Goal: Find specific page/section: Find specific page/section

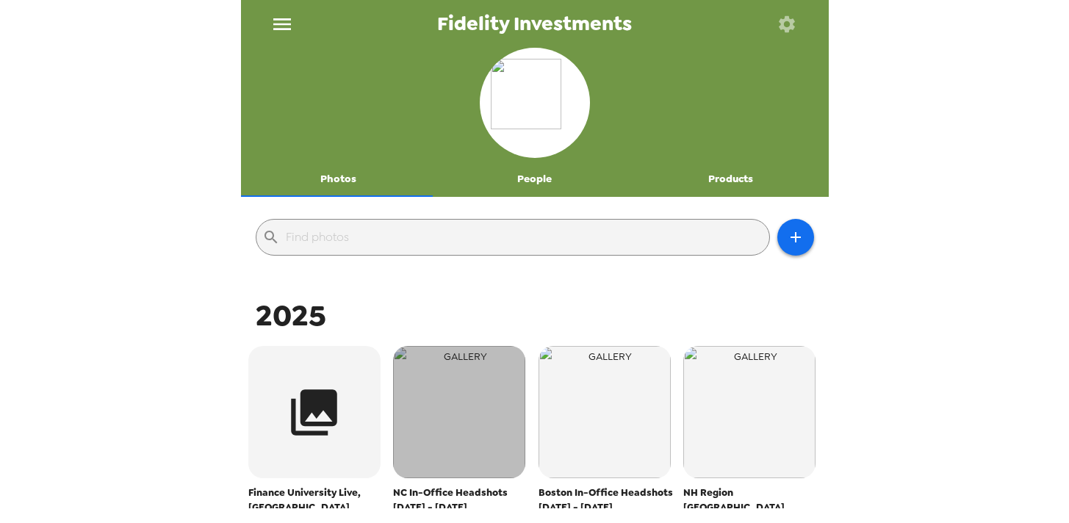
click at [427, 397] on img "button" at bounding box center [459, 412] width 132 height 132
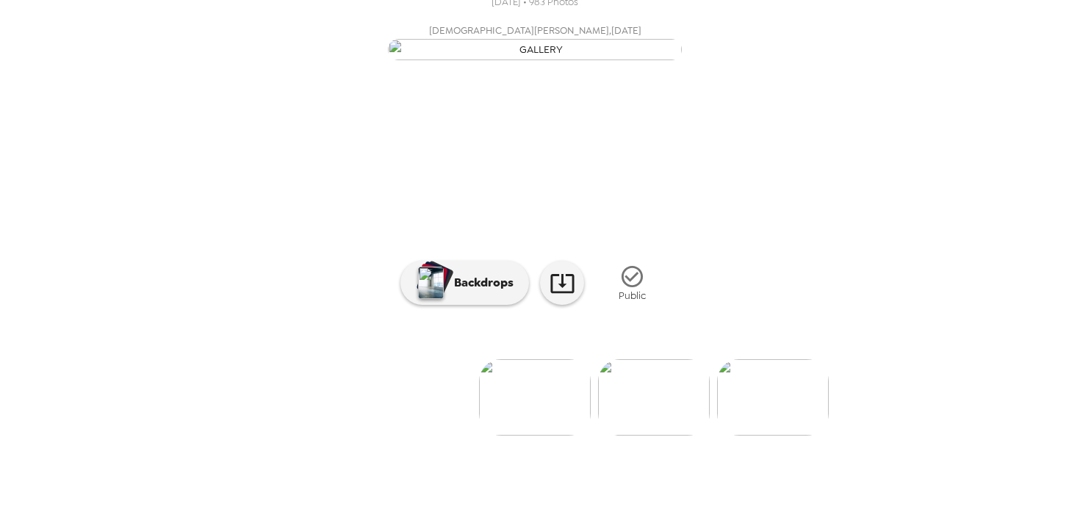
scroll to position [49, 0]
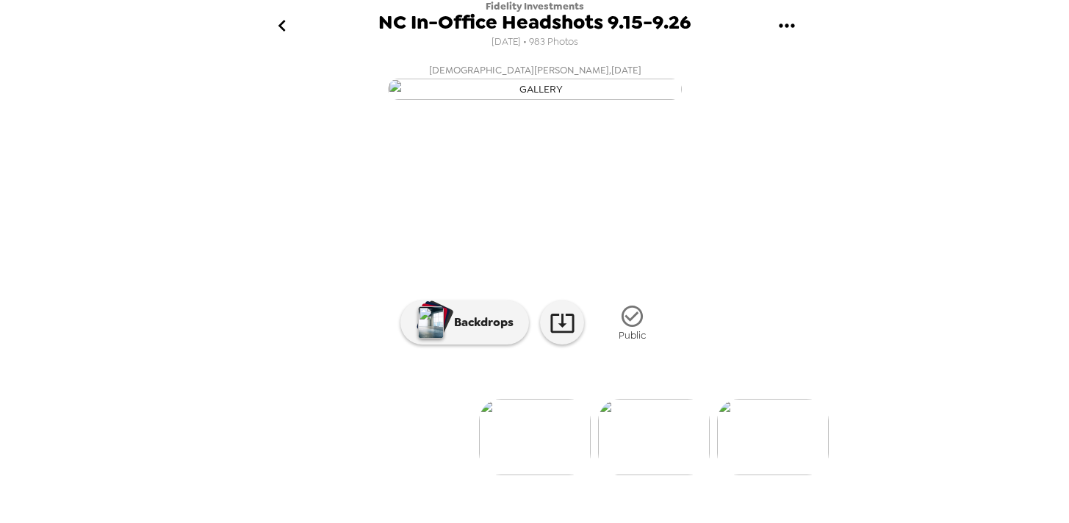
click at [287, 21] on icon "go back" at bounding box center [282, 26] width 24 height 24
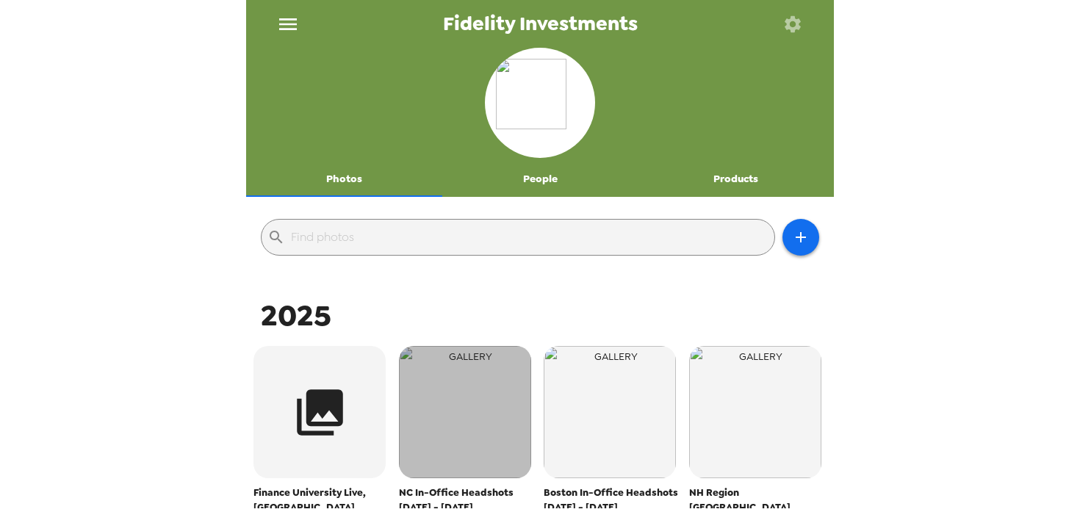
click at [438, 381] on img "button" at bounding box center [465, 412] width 132 height 132
